Goal: Use online tool/utility: Utilize a website feature to perform a specific function

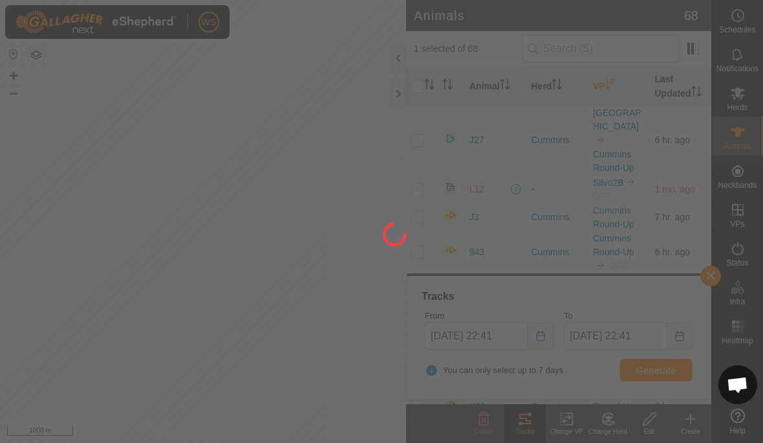
scroll to position [1152, 0]
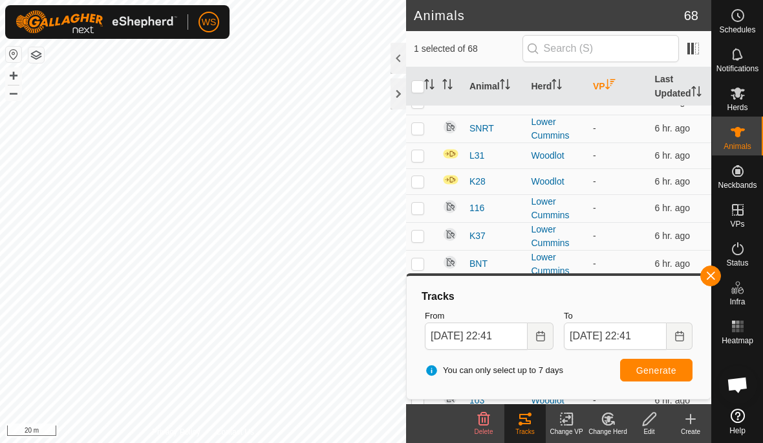
click at [543, 336] on icon "Choose Date" at bounding box center [541, 336] width 10 height 10
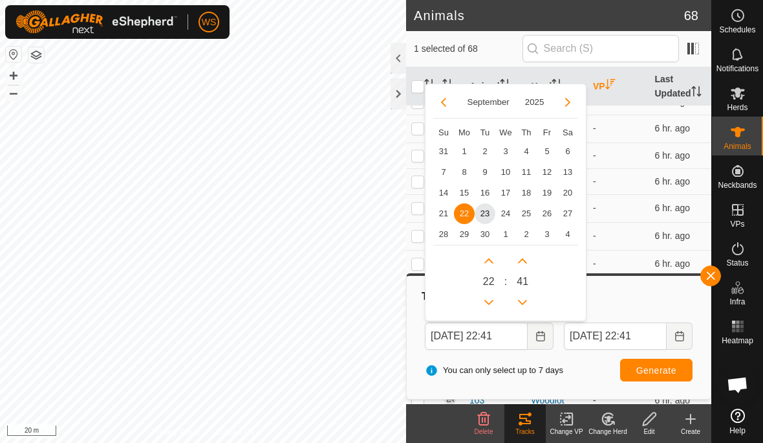
click at [525, 193] on span "18" at bounding box center [526, 192] width 21 height 21
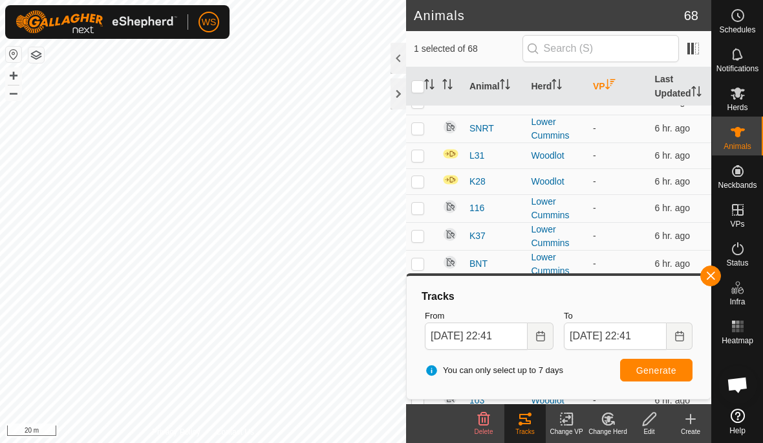
click at [668, 368] on span "Generate" at bounding box center [657, 370] width 40 height 10
click at [540, 337] on icon "Choose Date" at bounding box center [541, 336] width 10 height 10
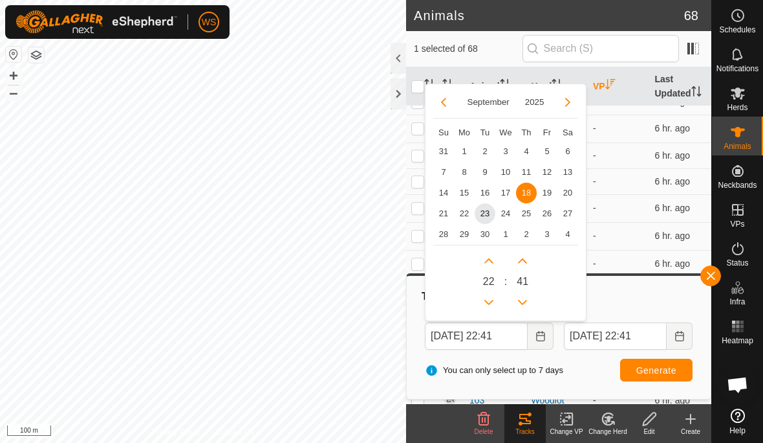
click at [541, 193] on span "19" at bounding box center [547, 192] width 21 height 21
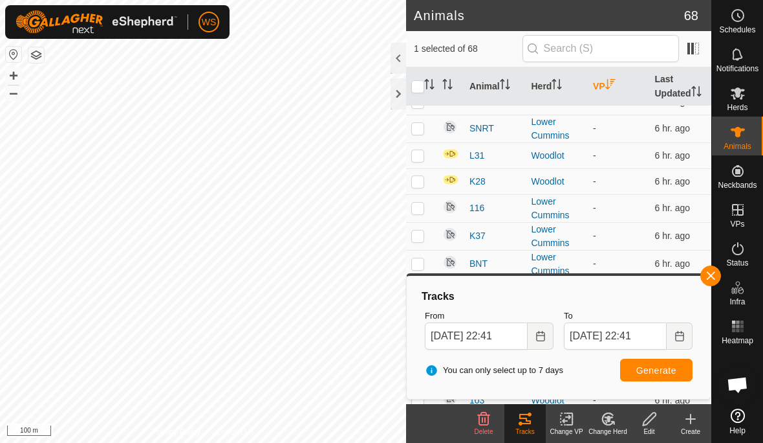
click at [666, 366] on span "Generate" at bounding box center [657, 370] width 40 height 10
click at [538, 336] on icon "Choose Date" at bounding box center [541, 336] width 10 height 10
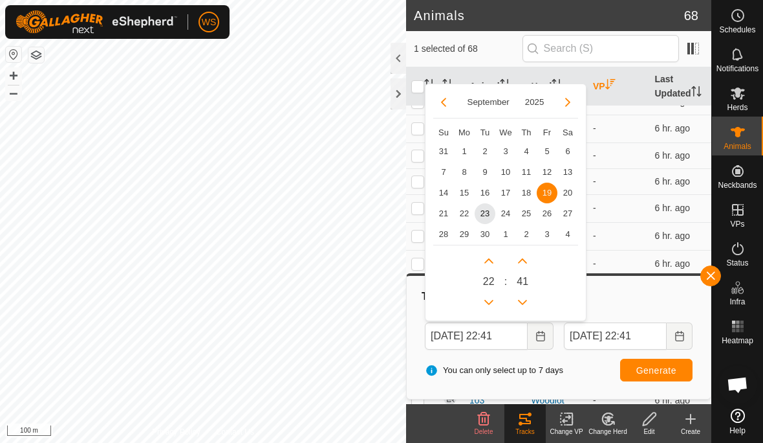
click at [574, 193] on span "20" at bounding box center [568, 192] width 21 height 21
type input "[DATE] 22:41"
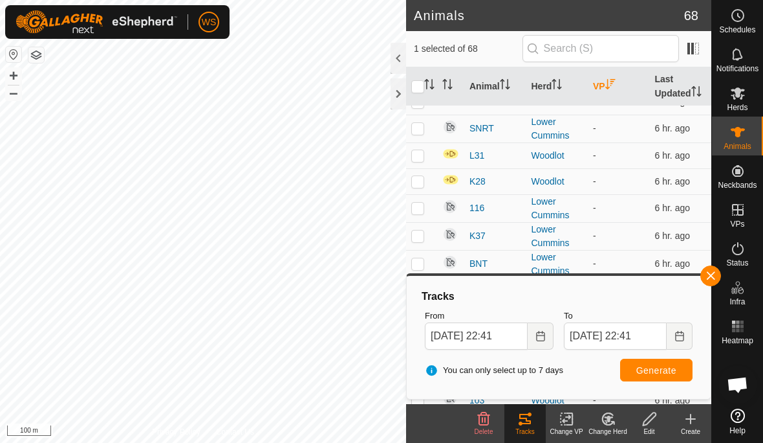
click at [666, 371] on span "Generate" at bounding box center [657, 370] width 40 height 10
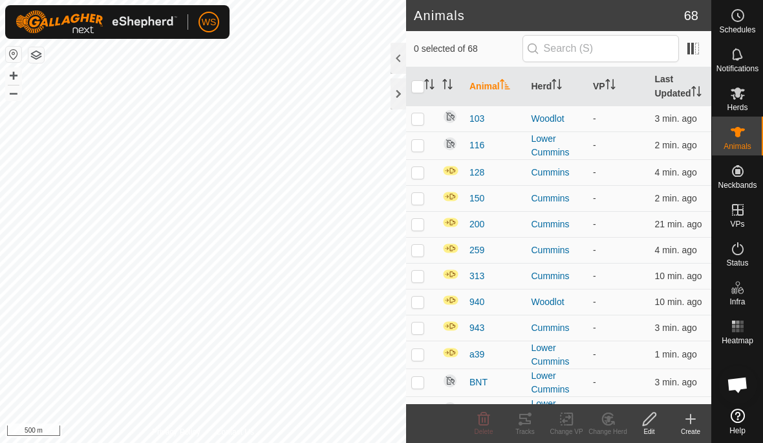
click at [734, 256] on es-activation-svg-icon at bounding box center [738, 248] width 23 height 21
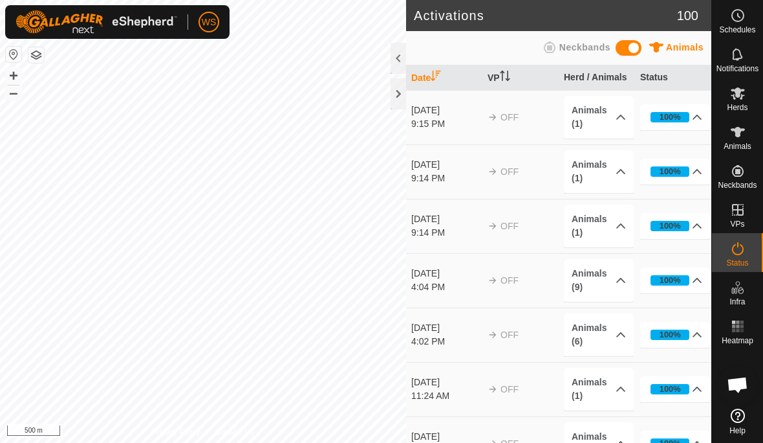
click at [738, 249] on icon at bounding box center [738, 249] width 16 height 16
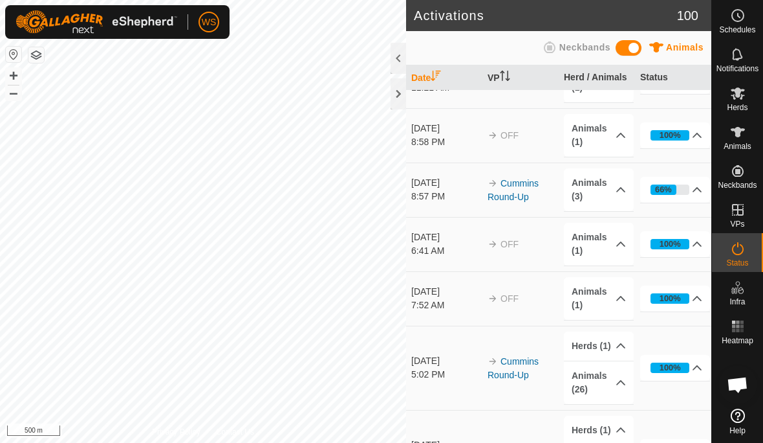
scroll to position [362, 0]
